Goal: Task Accomplishment & Management: Manage account settings

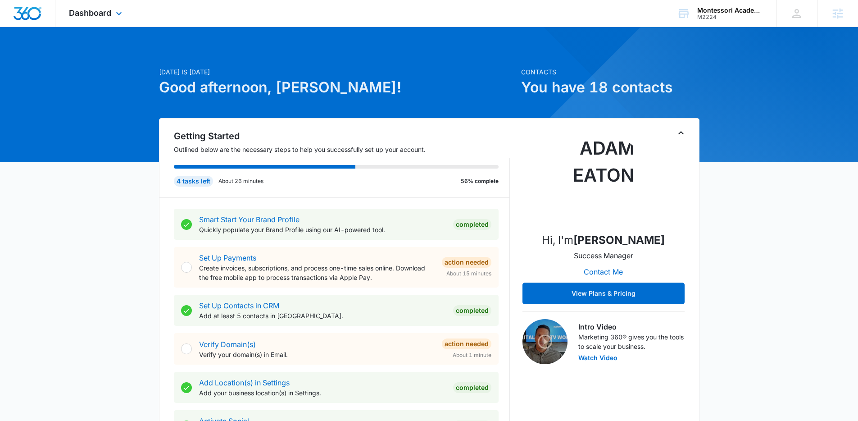
click at [112, 5] on div "Dashboard Apps Reputation Websites Forms CRM Email Social POS Content Ads Intel…" at bounding box center [96, 13] width 82 height 27
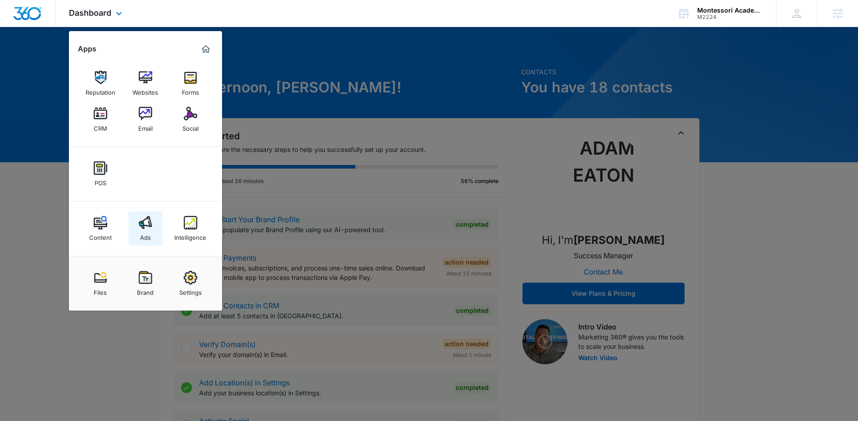
click at [150, 225] on img at bounding box center [146, 223] width 14 height 14
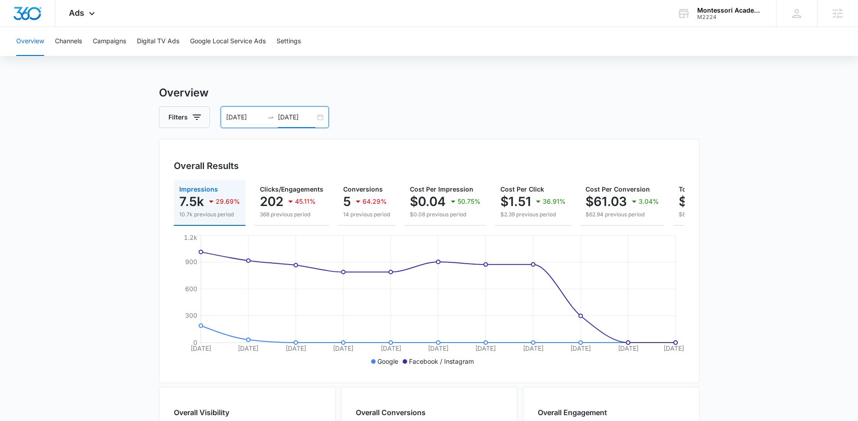
click at [280, 119] on input "08/29/2025" at bounding box center [296, 117] width 37 height 10
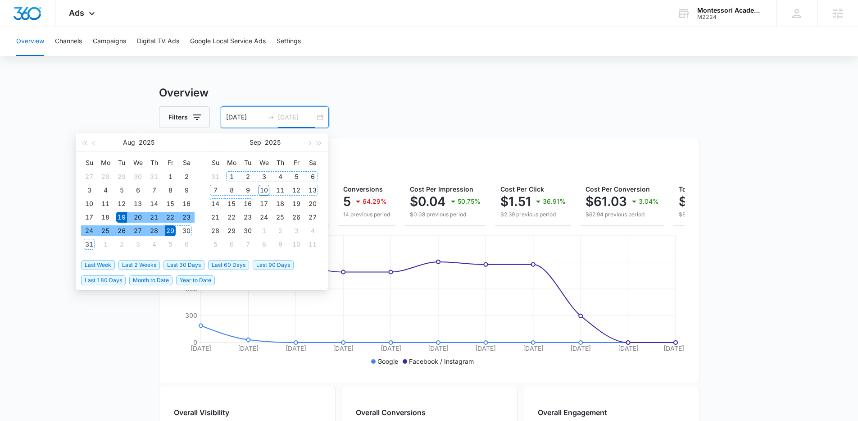
type input "08/29/2025"
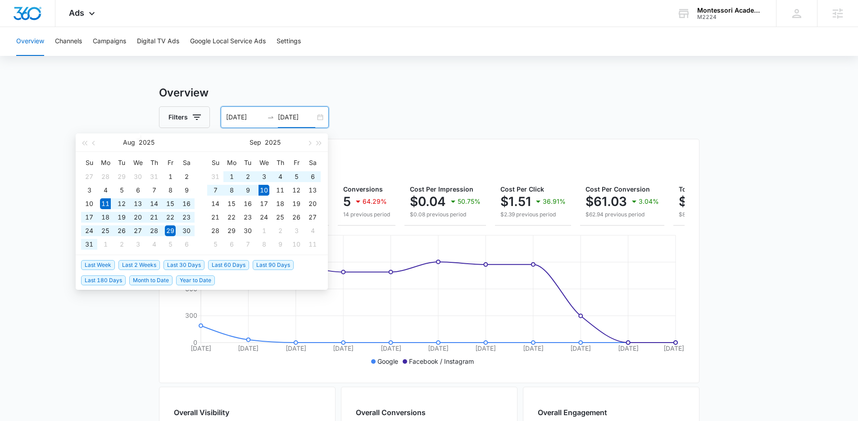
click at [194, 266] on span "Last 30 Days" at bounding box center [184, 265] width 41 height 10
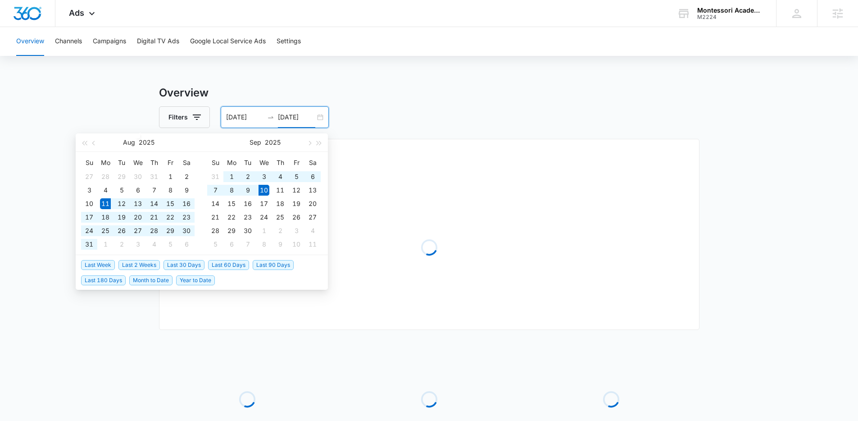
type input "08/11/2025"
type input "09/10/2025"
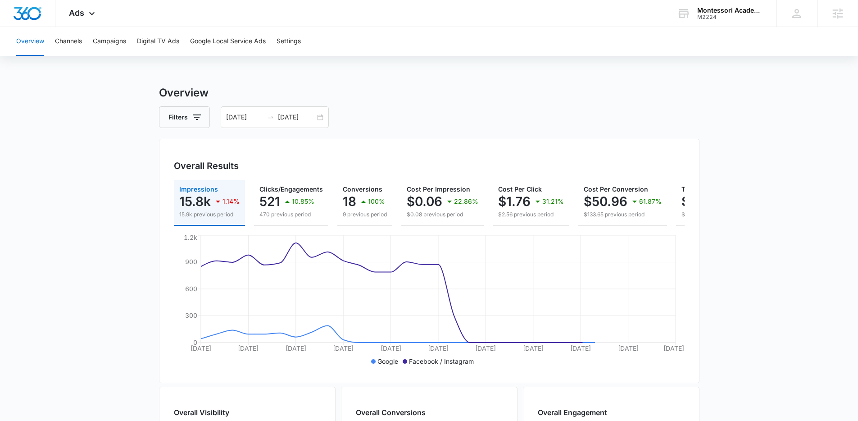
click at [114, 222] on main "Overview Filters 08/11/2025 09/10/2025 Overall Results Impressions 15.8k 1.14% …" at bounding box center [429, 408] width 858 height 647
click at [117, 42] on button "Campaigns" at bounding box center [109, 41] width 33 height 29
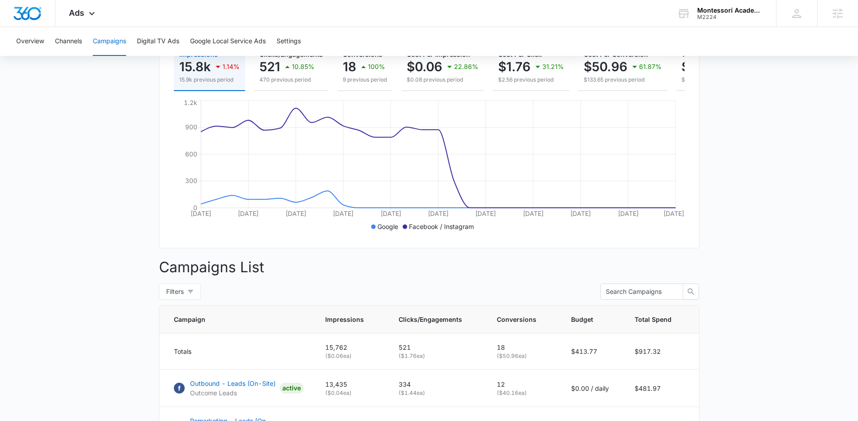
scroll to position [97, 0]
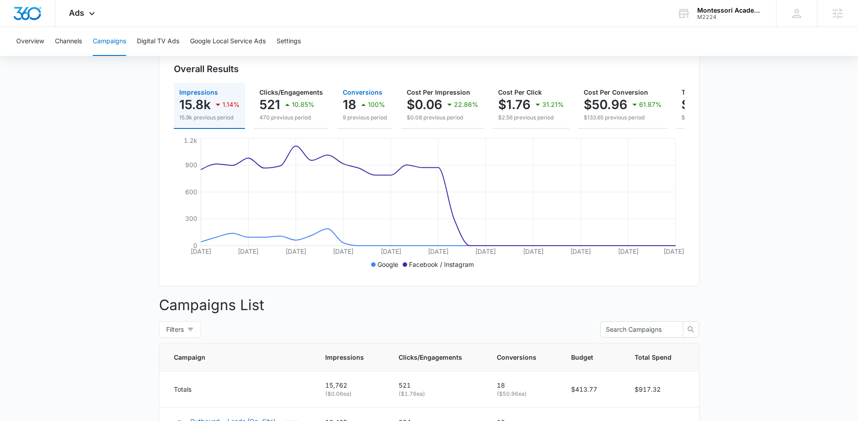
click at [364, 109] on icon "button" at bounding box center [363, 104] width 11 height 11
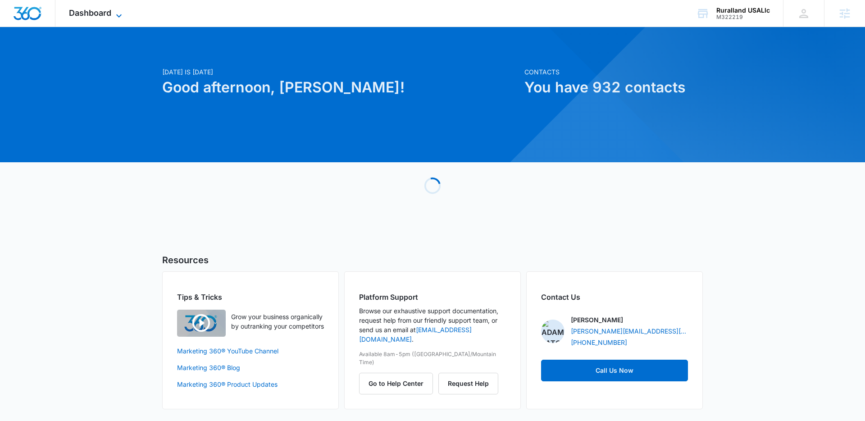
click at [118, 14] on icon at bounding box center [119, 15] width 11 height 11
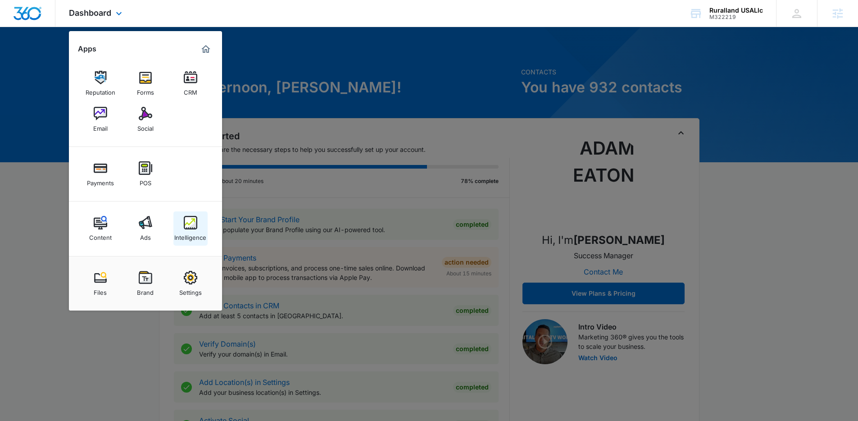
click at [187, 219] on img at bounding box center [191, 223] width 14 height 14
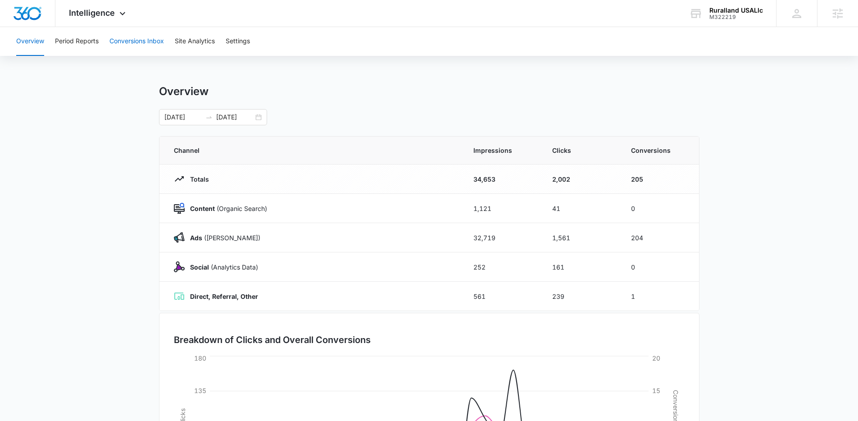
click at [138, 45] on button "Conversions Inbox" at bounding box center [136, 41] width 55 height 29
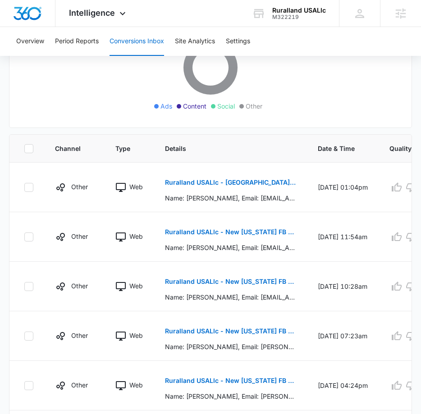
scroll to position [457, 0]
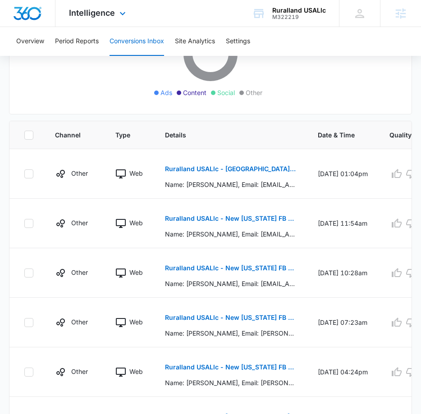
click at [111, 5] on div "Intelligence Apps Reputation Forms CRM Email Social Payments POS Content Ads In…" at bounding box center [98, 13] width 86 height 27
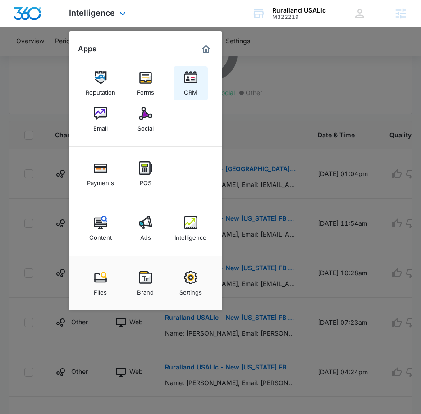
click at [186, 83] on img at bounding box center [191, 78] width 14 height 14
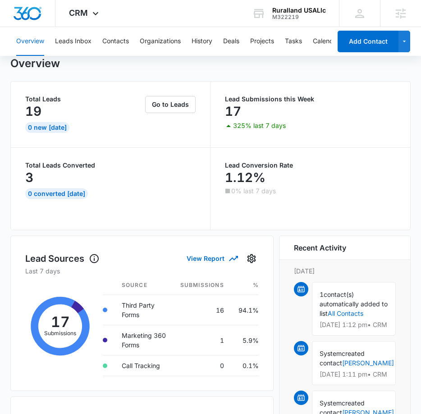
scroll to position [39, 0]
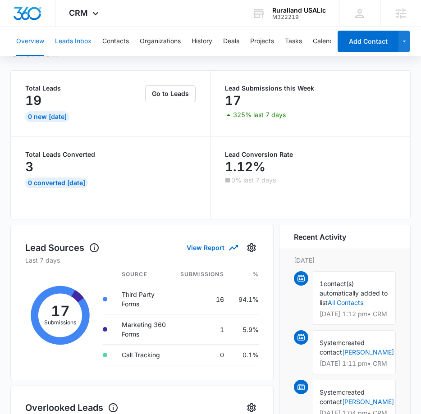
click at [77, 39] on button "Leads Inbox" at bounding box center [73, 41] width 36 height 29
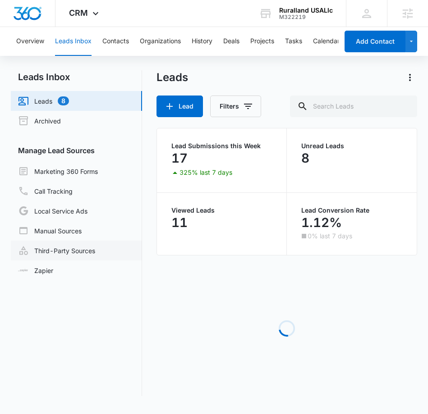
click at [82, 246] on link "Third-Party Sources" at bounding box center [56, 250] width 77 height 11
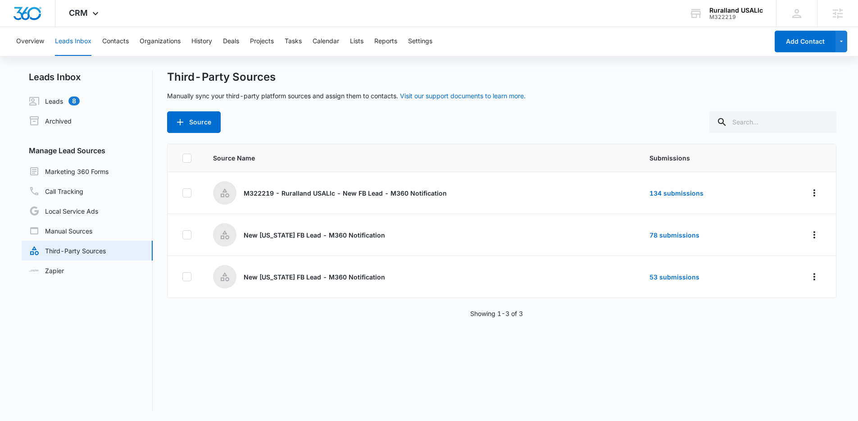
click at [395, 343] on div "Source Name Submissions M322219 - Ruralland USALlc - New FB Lead - M360 Notific…" at bounding box center [502, 278] width 670 height 268
click at [662, 281] on td "53 submissions" at bounding box center [703, 277] width 129 height 42
click at [665, 277] on link "53 submissions" at bounding box center [675, 277] width 50 height 8
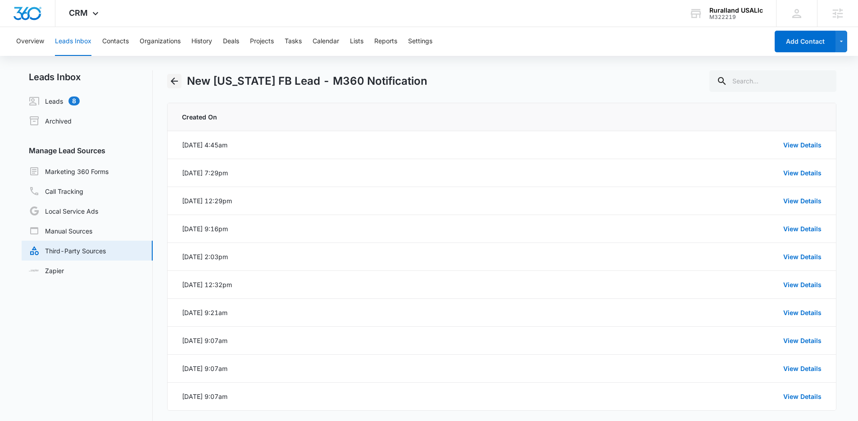
click at [171, 82] on icon "Back" at bounding box center [174, 81] width 11 height 11
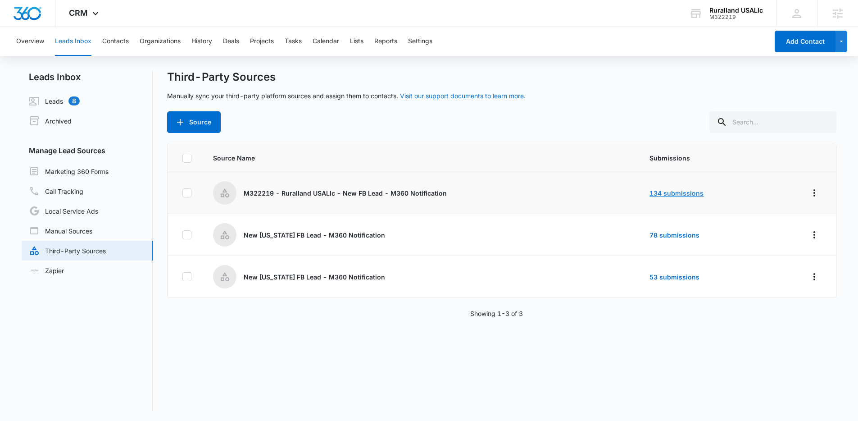
click at [665, 193] on link "134 submissions" at bounding box center [677, 193] width 54 height 8
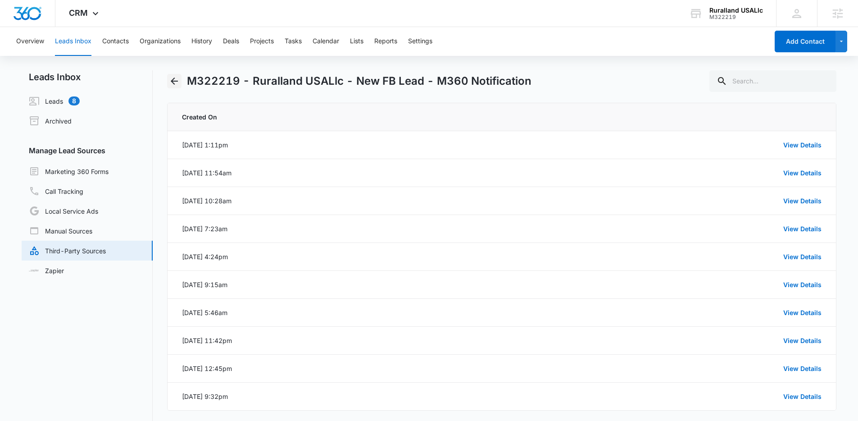
click at [175, 82] on icon "Back" at bounding box center [174, 81] width 11 height 11
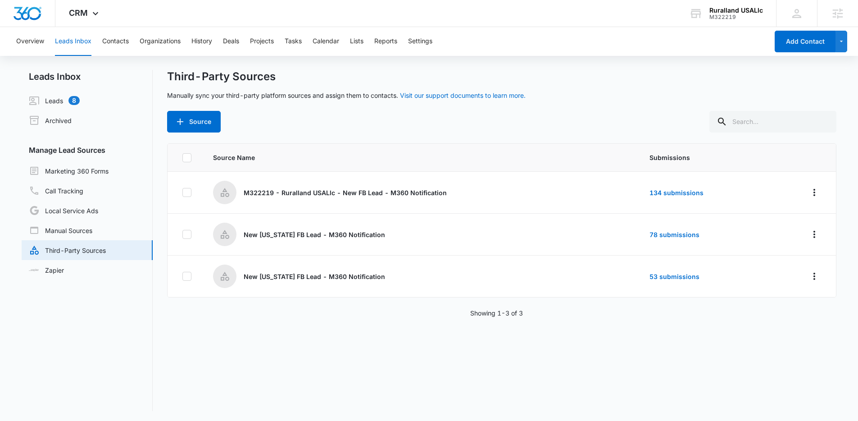
scroll to position [1, 0]
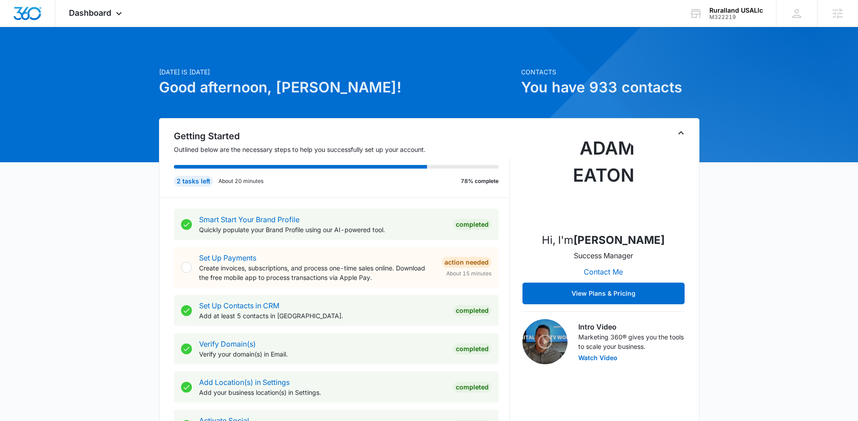
drag, startPoint x: 98, startPoint y: 60, endPoint x: 93, endPoint y: 34, distance: 26.2
click at [91, 12] on span "Dashboard" at bounding box center [90, 12] width 42 height 9
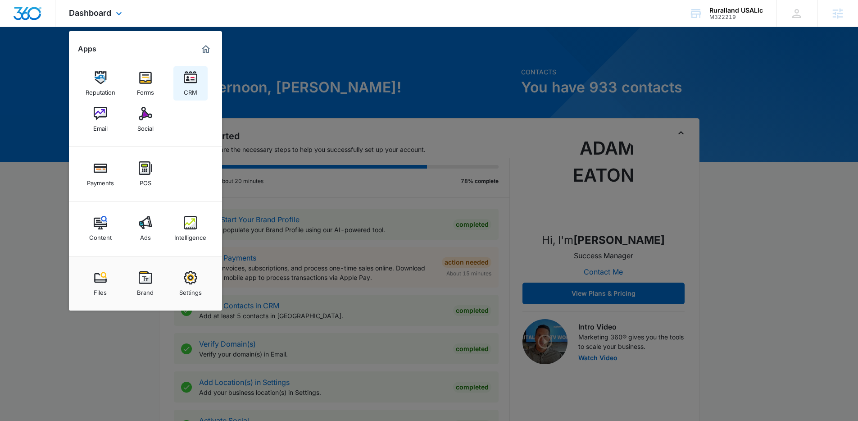
click at [185, 91] on div "CRM" at bounding box center [191, 90] width 14 height 12
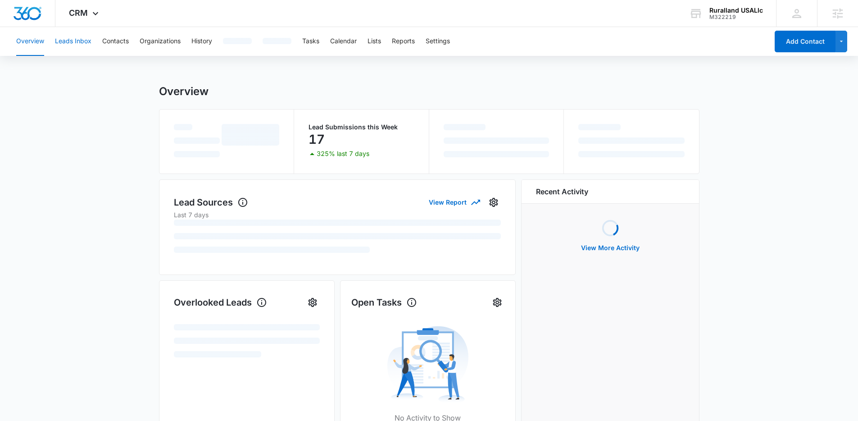
click at [84, 43] on button "Leads Inbox" at bounding box center [73, 41] width 36 height 29
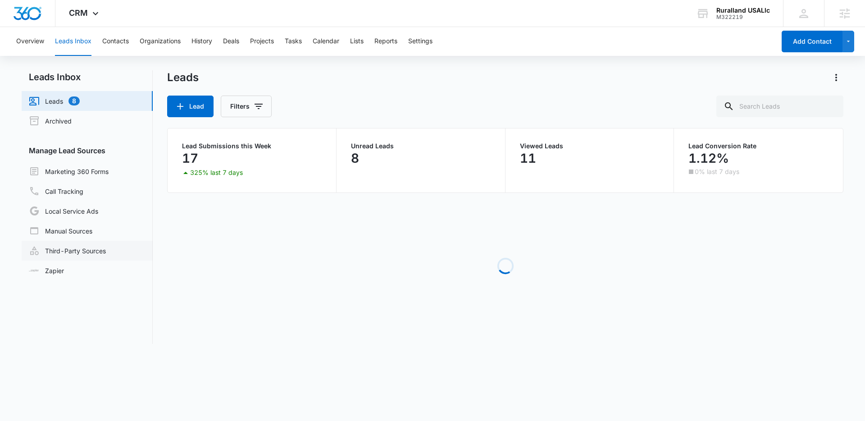
click at [59, 249] on link "Third-Party Sources" at bounding box center [67, 250] width 77 height 11
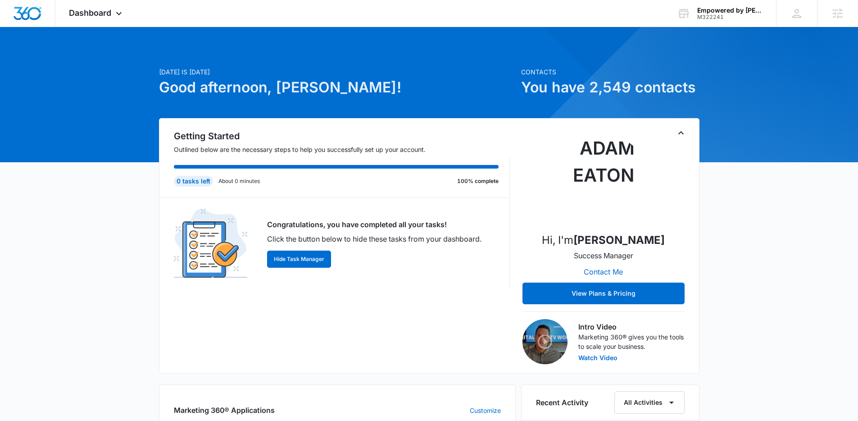
click at [61, 82] on div "Today is Wednesday, September 10th Good afternoon, Adam! Contacts You have 2,54…" at bounding box center [429, 423] width 858 height 770
click at [90, 12] on span "Dashboard" at bounding box center [90, 12] width 42 height 9
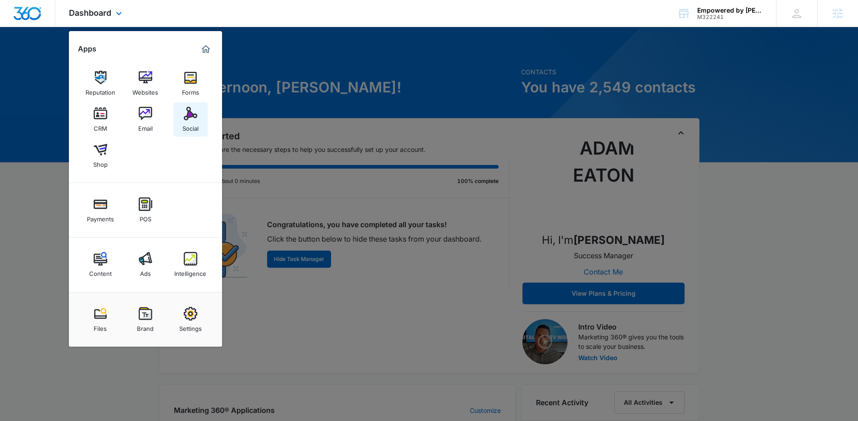
click at [193, 119] on img at bounding box center [191, 114] width 14 height 14
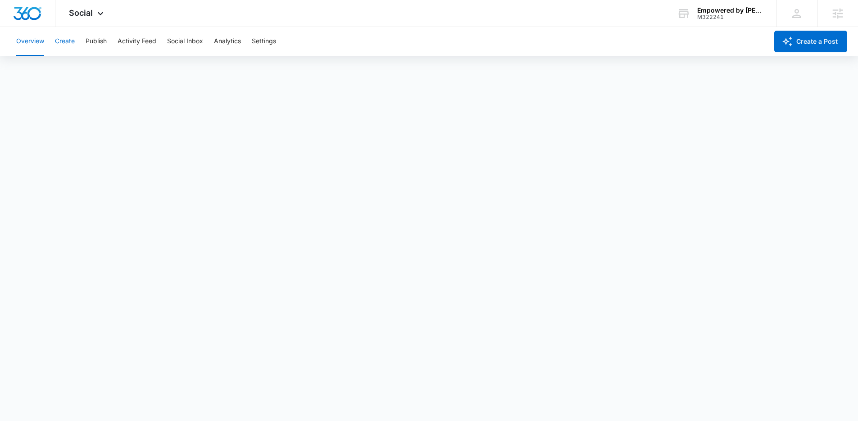
click at [72, 42] on button "Create" at bounding box center [65, 41] width 20 height 29
click at [42, 70] on button "Content Library" at bounding box center [39, 68] width 46 height 25
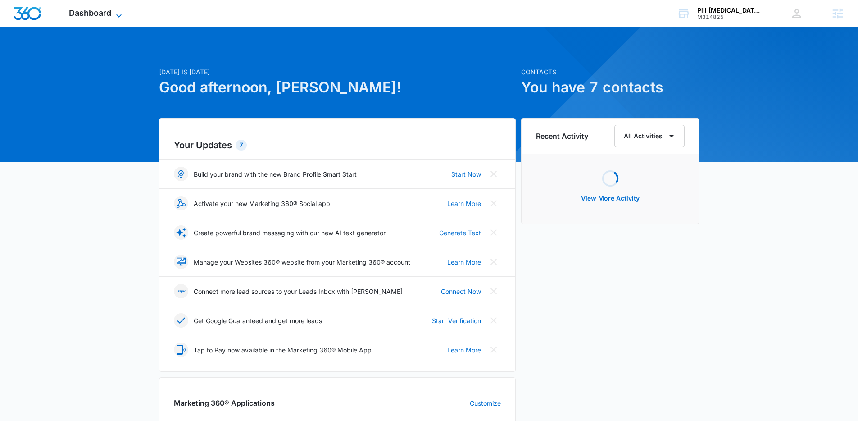
click at [107, 15] on span "Dashboard" at bounding box center [90, 12] width 42 height 9
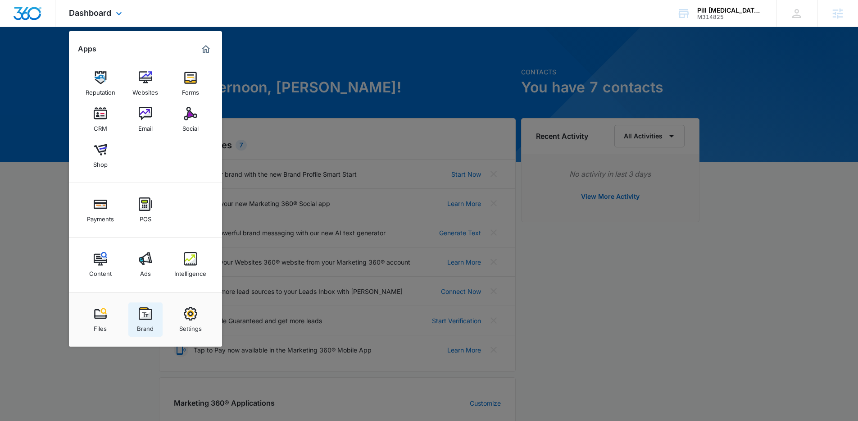
click at [146, 312] on img at bounding box center [146, 314] width 14 height 14
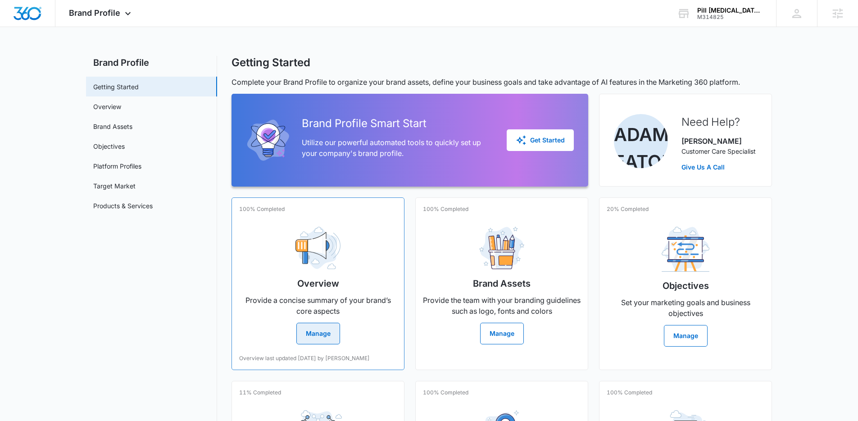
click at [295, 273] on div "Overview Provide a concise summary of your brand’s core aspects Manage" at bounding box center [318, 281] width 158 height 125
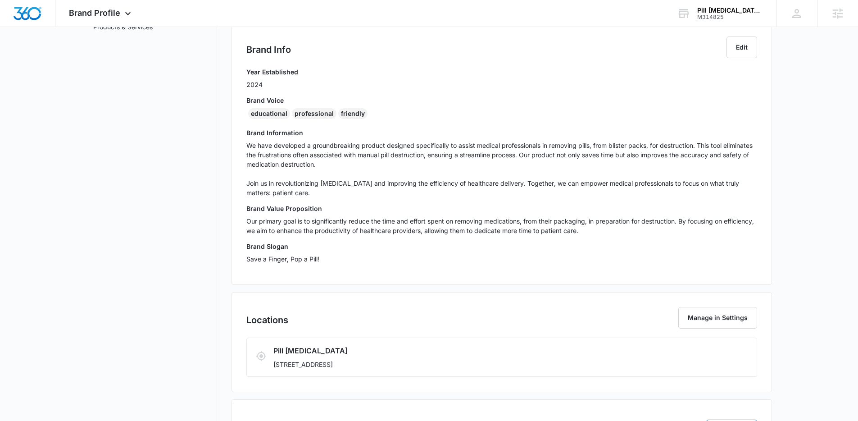
scroll to position [181, 0]
click at [316, 253] on p "Save a Finger, Pop a Pill!" at bounding box center [501, 256] width 511 height 9
copy p "Save a Finger, Pop a Pill!"
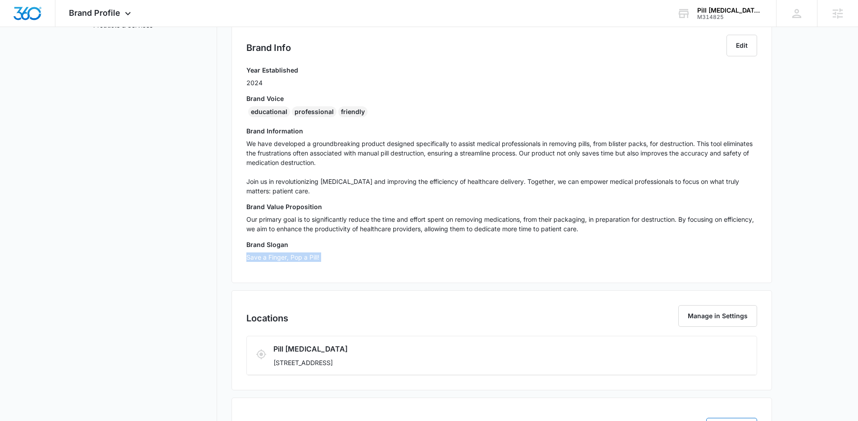
copy p "Save a Finger, Pop a Pill!"
